Goal: Find specific page/section: Find specific page/section

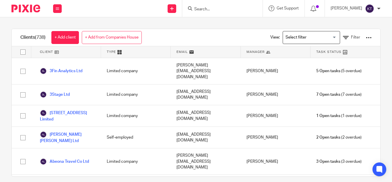
click at [200, 9] on input "Search" at bounding box center [220, 9] width 52 height 5
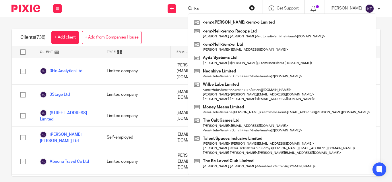
type input "h"
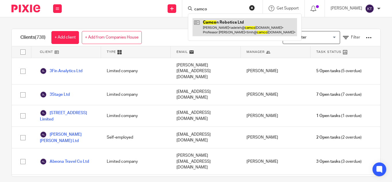
type input "camco"
click at [256, 32] on link at bounding box center [244, 27] width 104 height 18
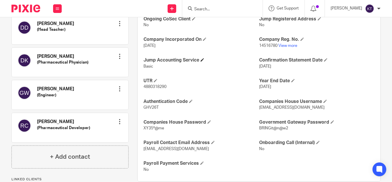
scroll to position [229, 0]
